Goal: Task Accomplishment & Management: Manage account settings

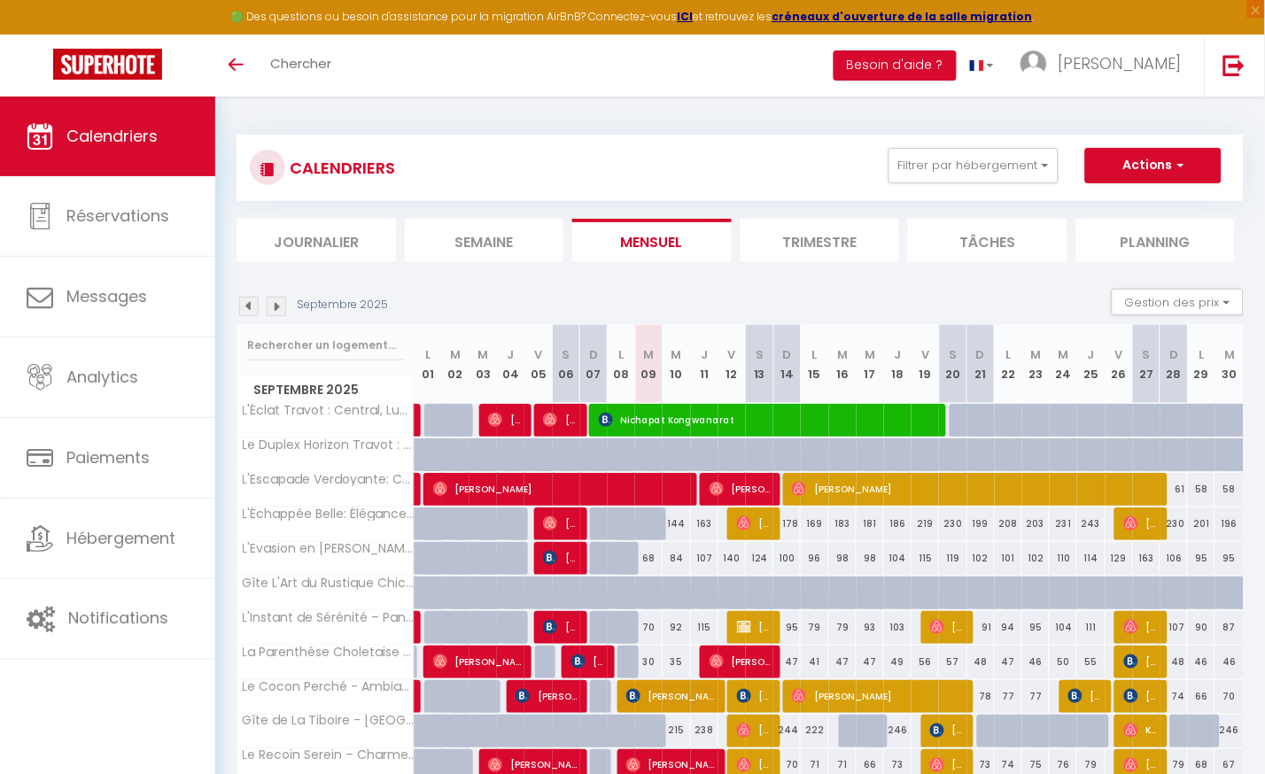
click at [1153, 244] on li "Planning" at bounding box center [1155, 240] width 159 height 43
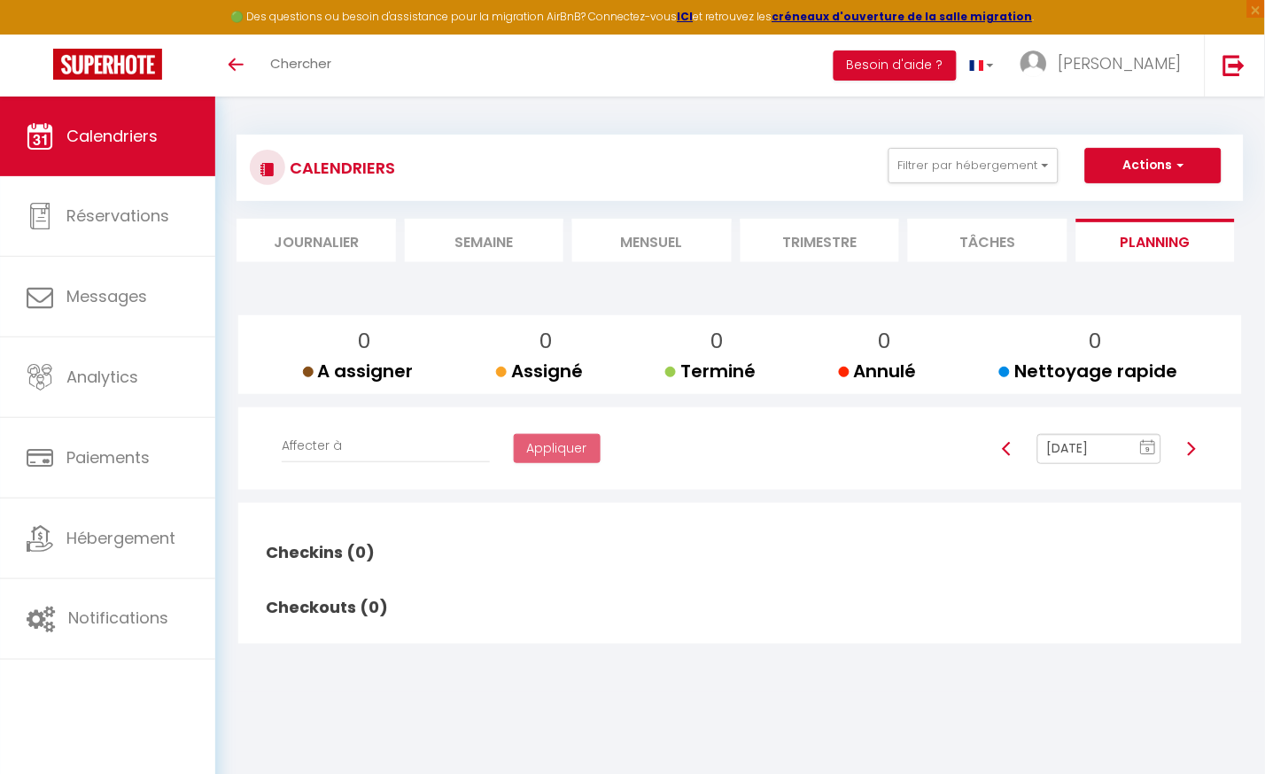
click at [1143, 446] on rect at bounding box center [1148, 448] width 14 height 12
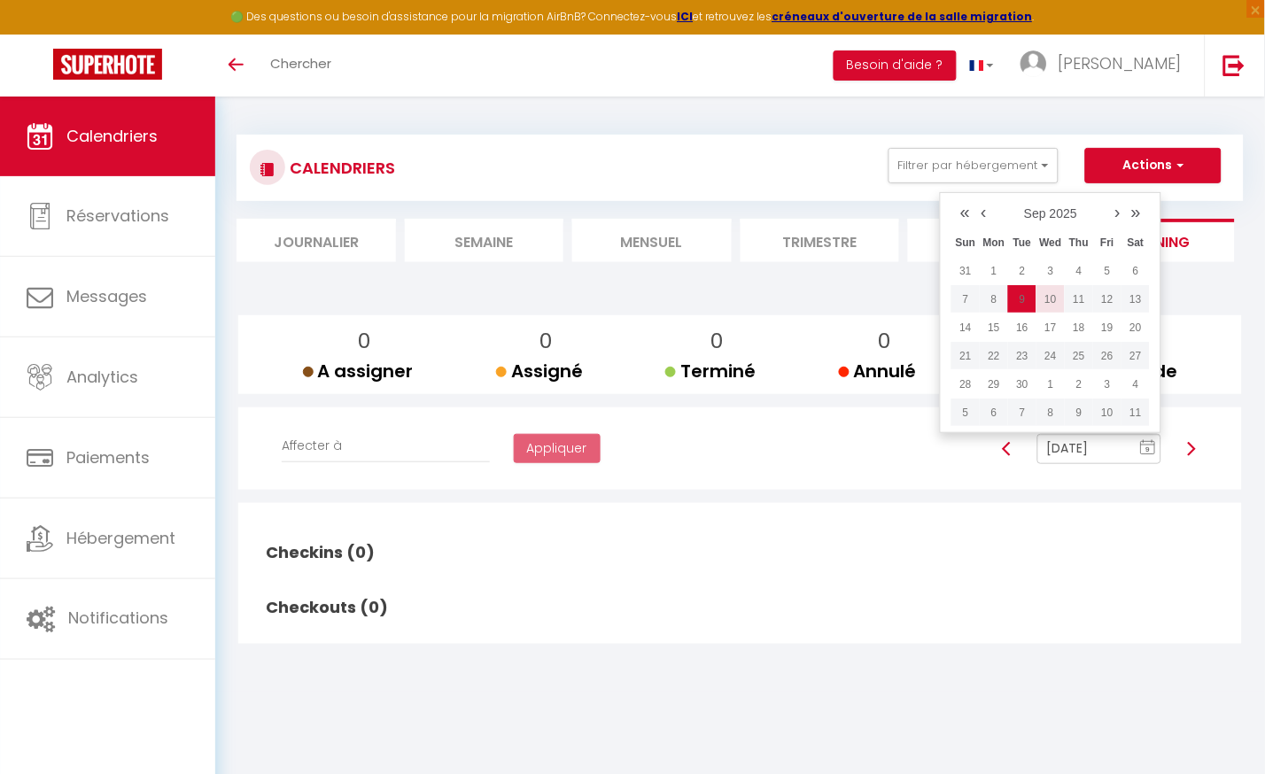
click at [1051, 304] on td "10" at bounding box center [1050, 299] width 28 height 28
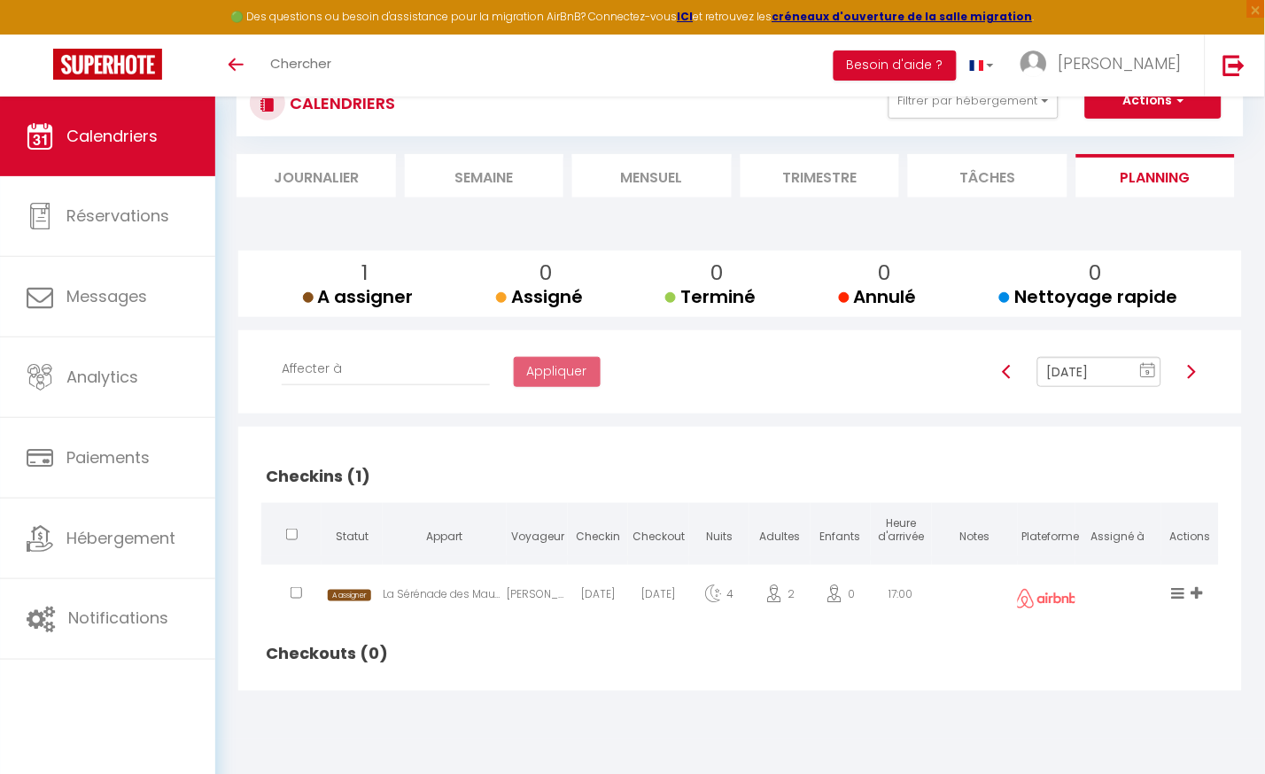
scroll to position [96, 0]
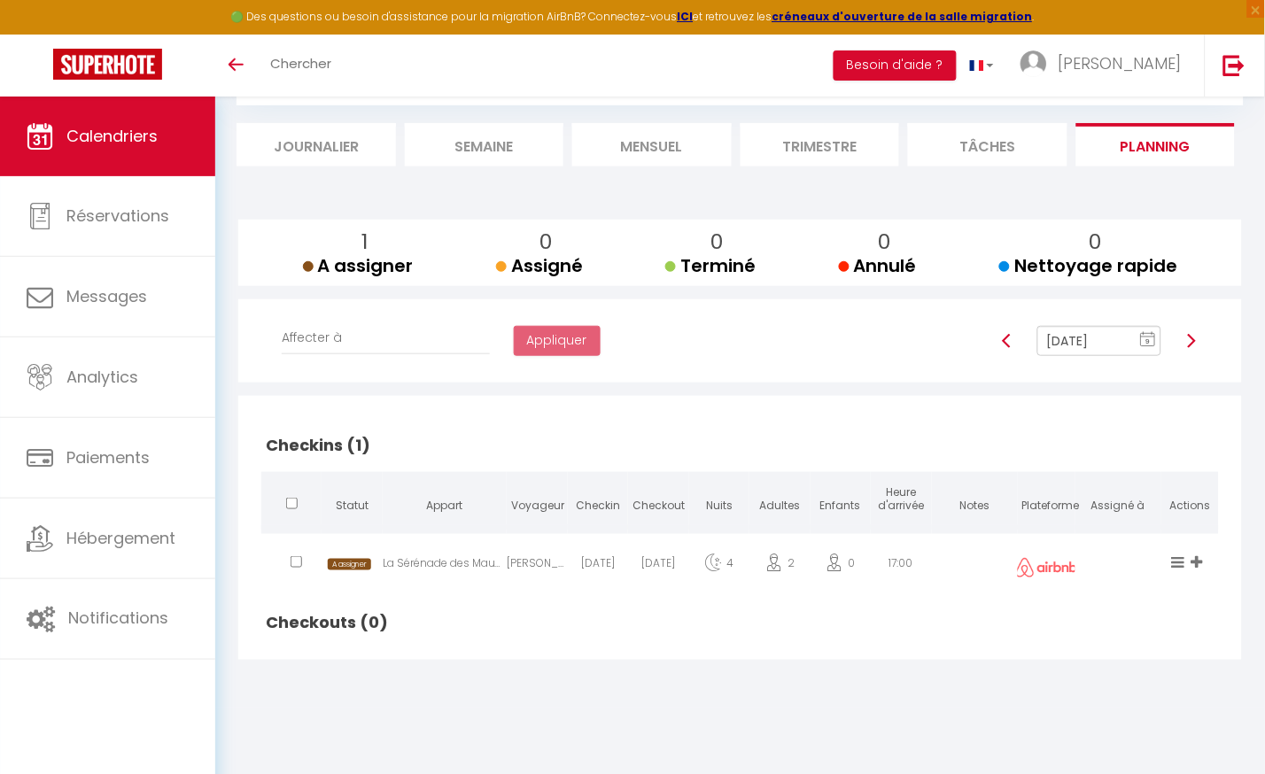
click at [1160, 337] on span "9" at bounding box center [1148, 342] width 27 height 32
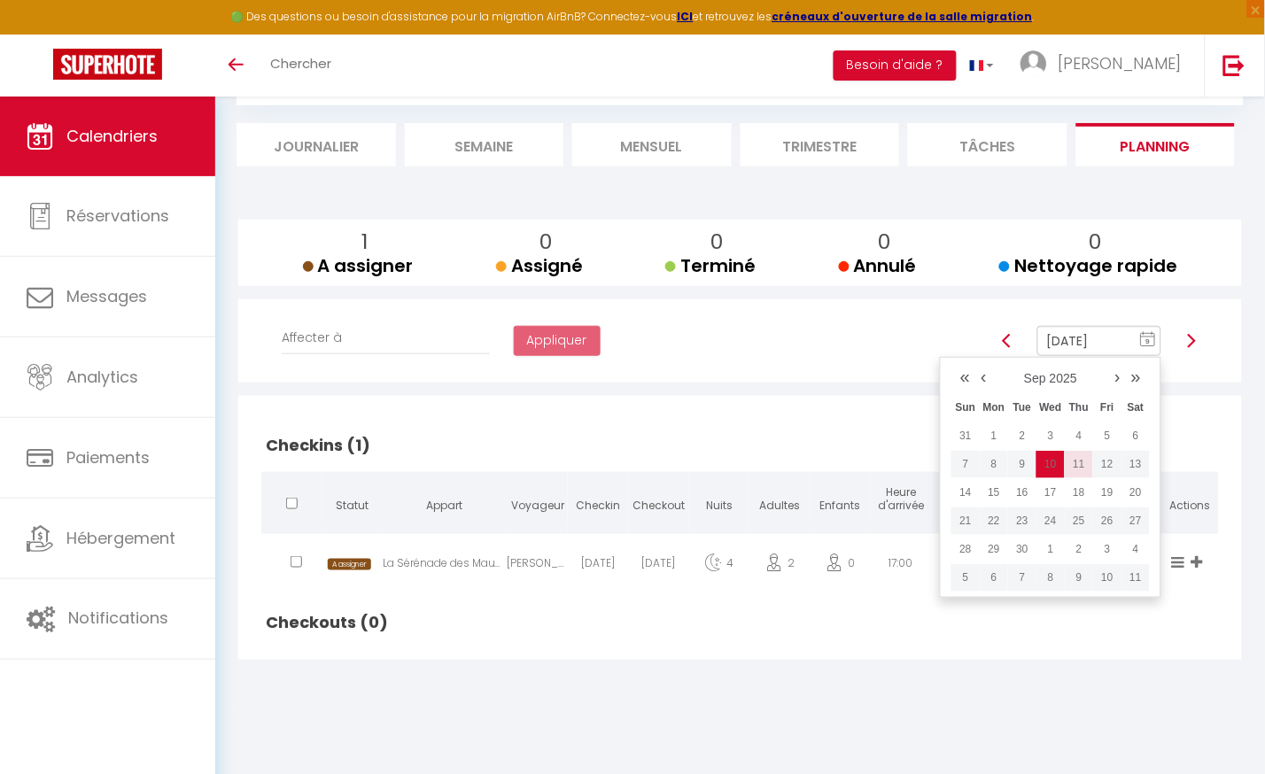
click at [1079, 464] on td "11" at bounding box center [1079, 464] width 28 height 28
type input "[DATE]"
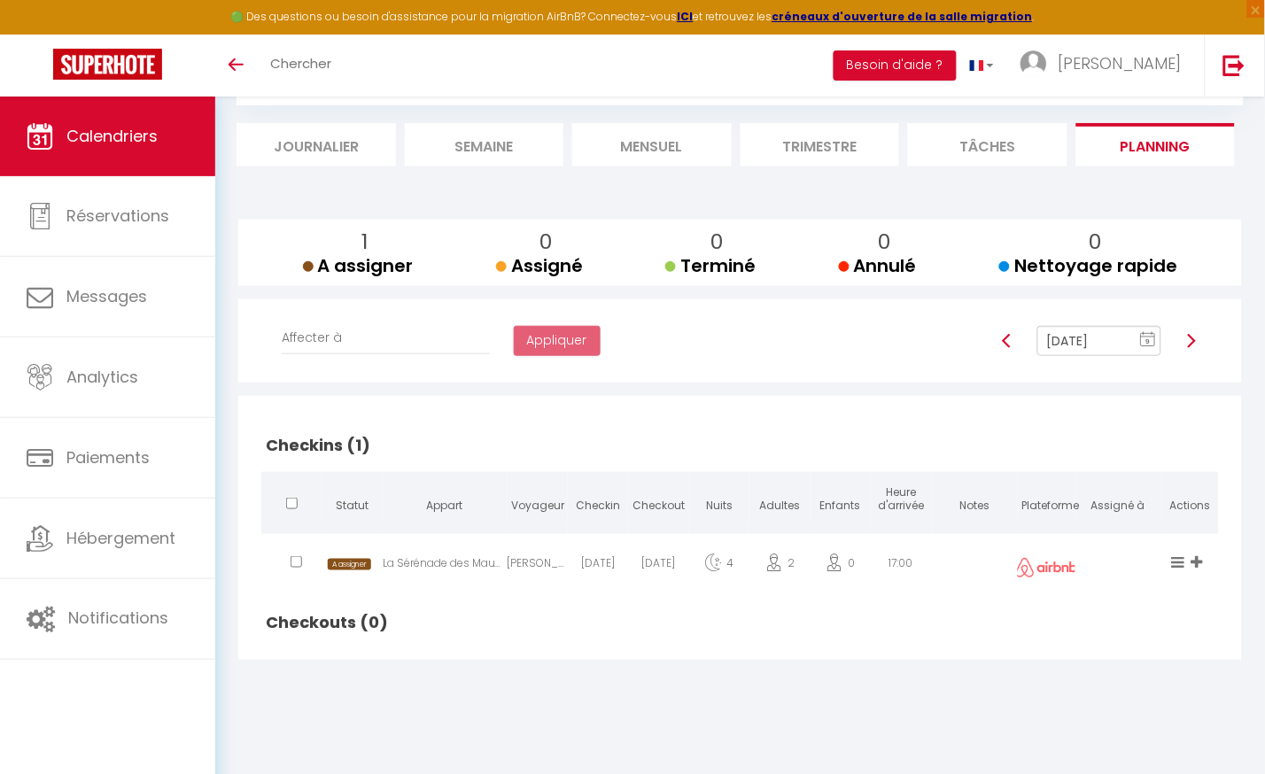
checkbox input "false"
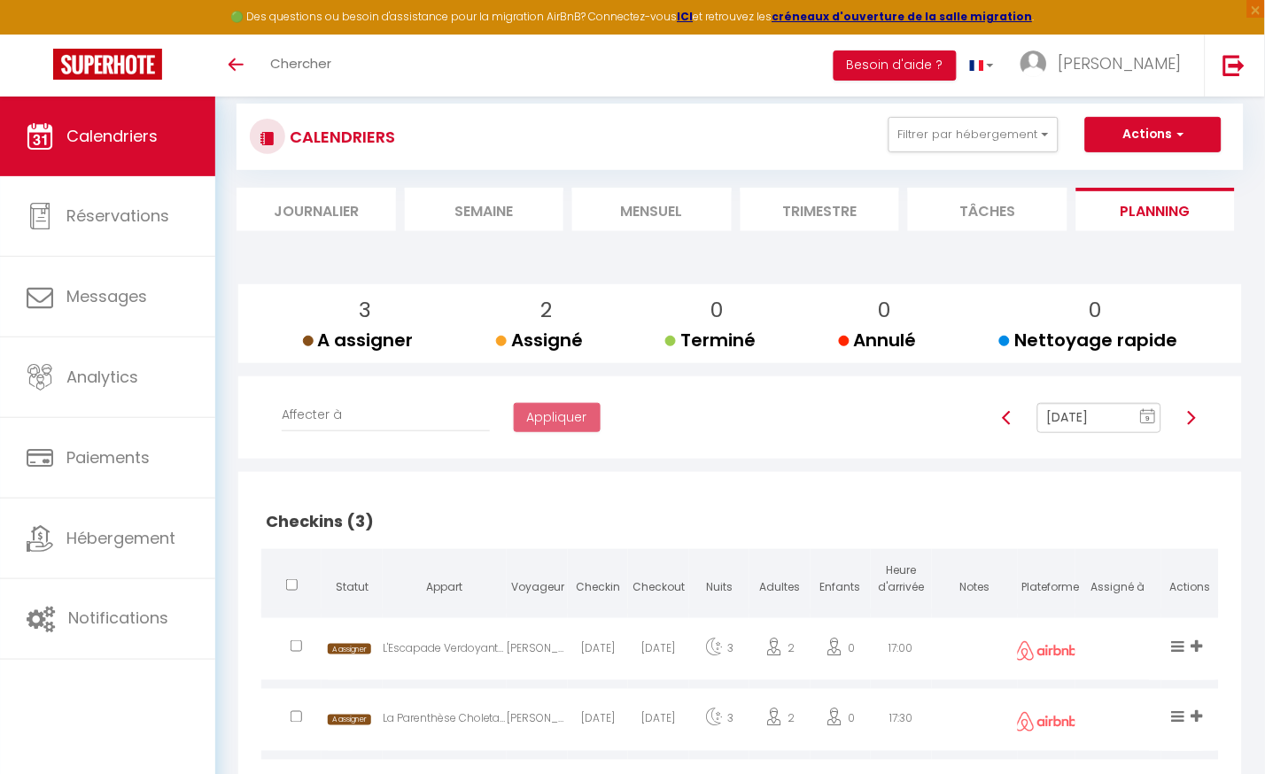
scroll to position [13, 0]
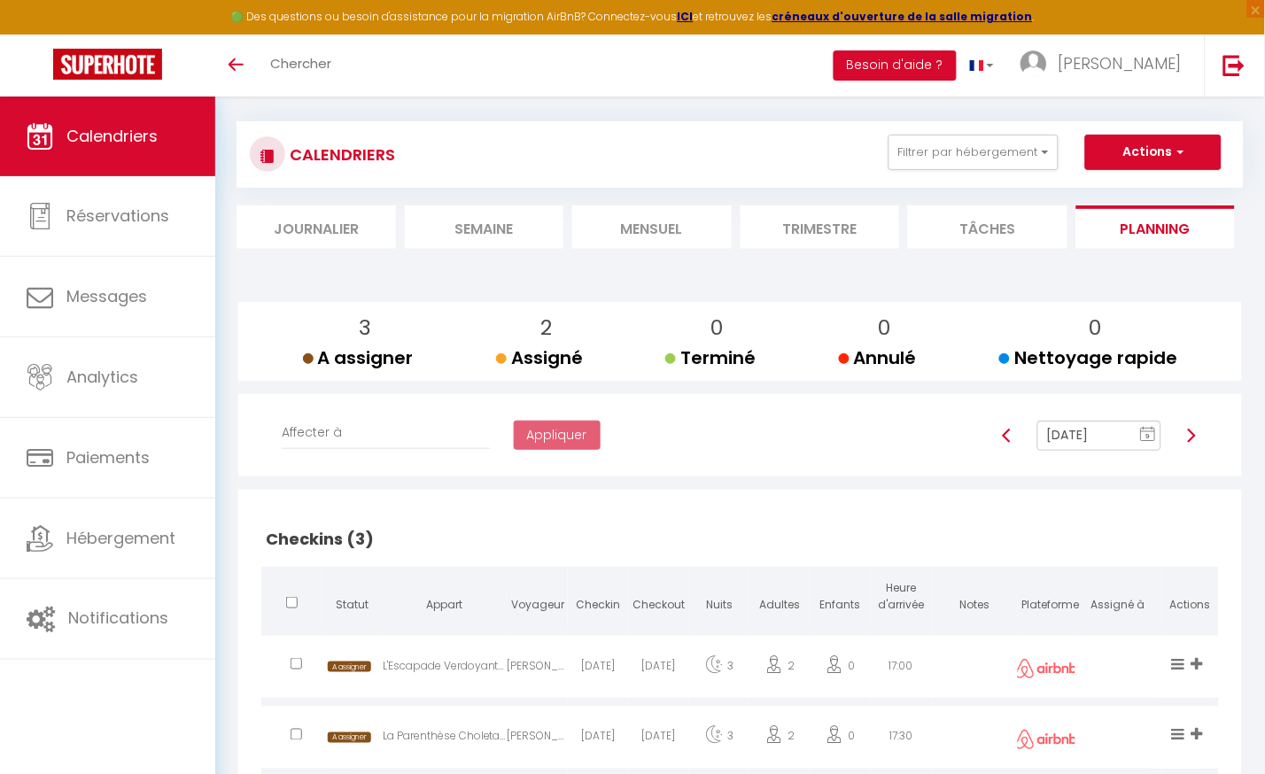
click at [661, 227] on li "Mensuel" at bounding box center [651, 226] width 159 height 43
